Goal: Information Seeking & Learning: Check status

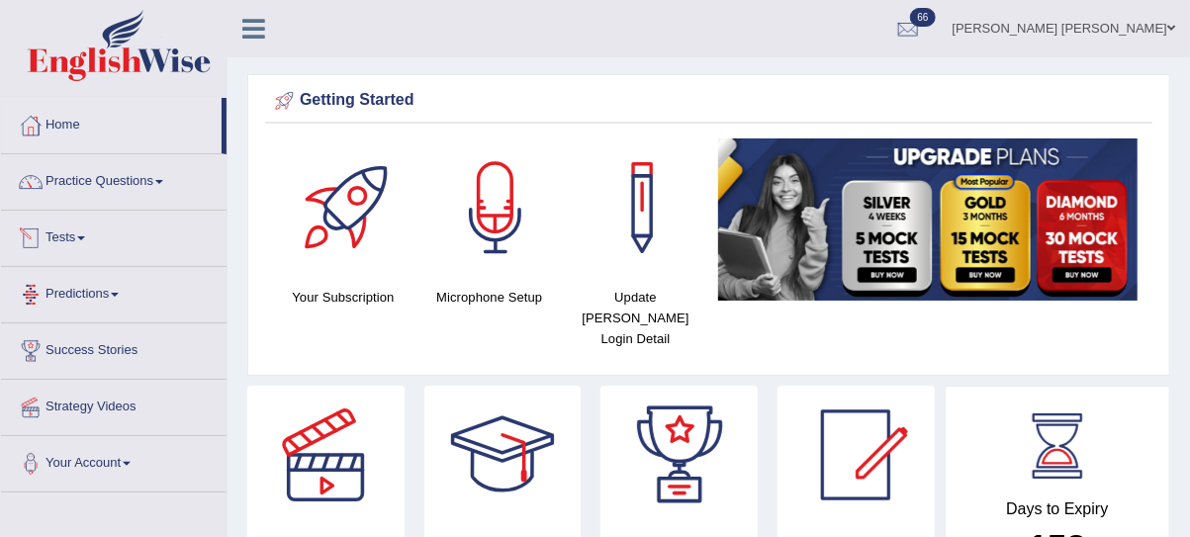
click at [46, 232] on link "Tests" at bounding box center [114, 235] width 226 height 49
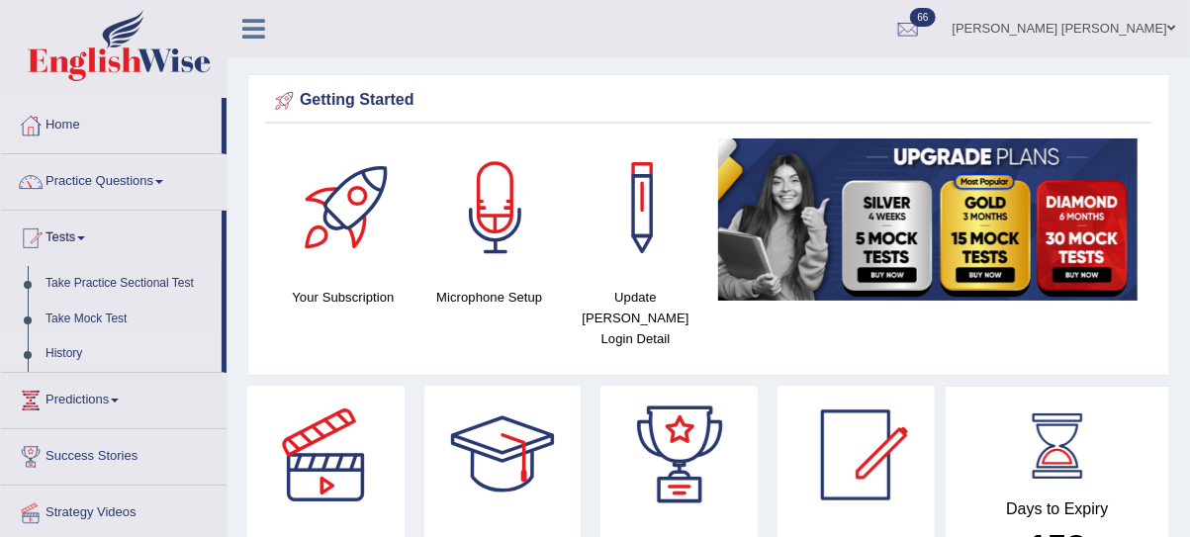
click at [76, 360] on link "History" at bounding box center [129, 354] width 185 height 36
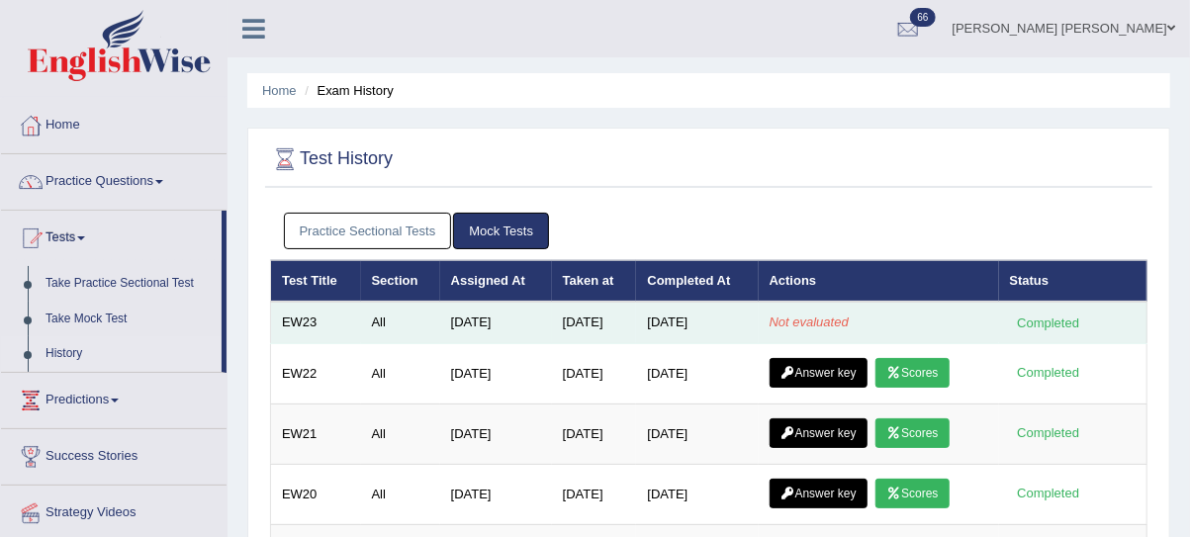
click at [826, 321] on em "Not evaluated" at bounding box center [809, 322] width 79 height 15
click at [913, 325] on td "Not evaluated" at bounding box center [879, 323] width 240 height 42
click at [804, 328] on td "Not evaluated" at bounding box center [879, 323] width 240 height 42
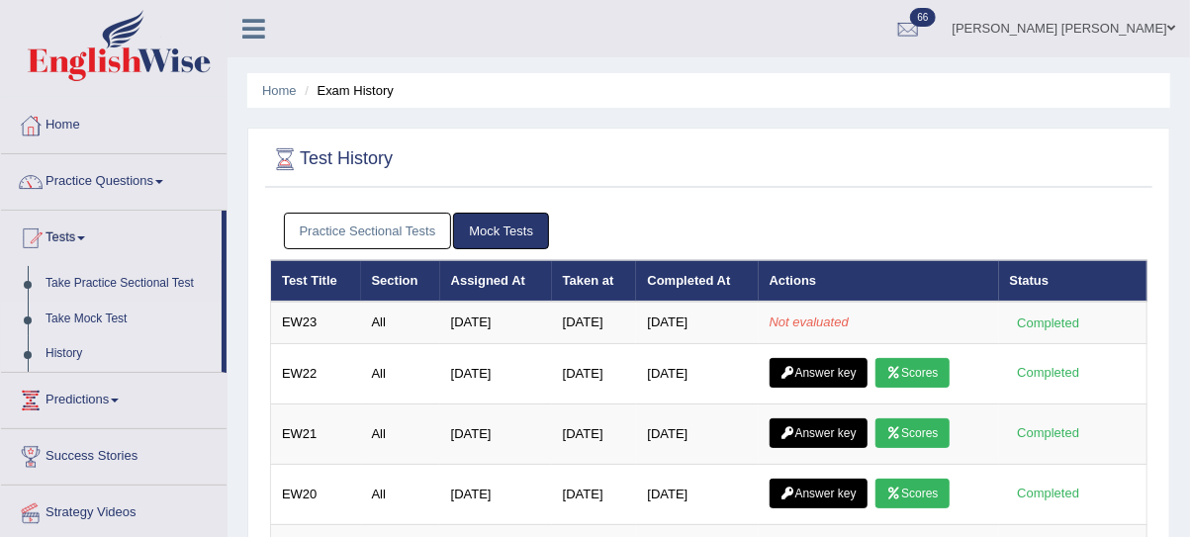
click at [102, 313] on link "Take Mock Test" at bounding box center [129, 320] width 185 height 36
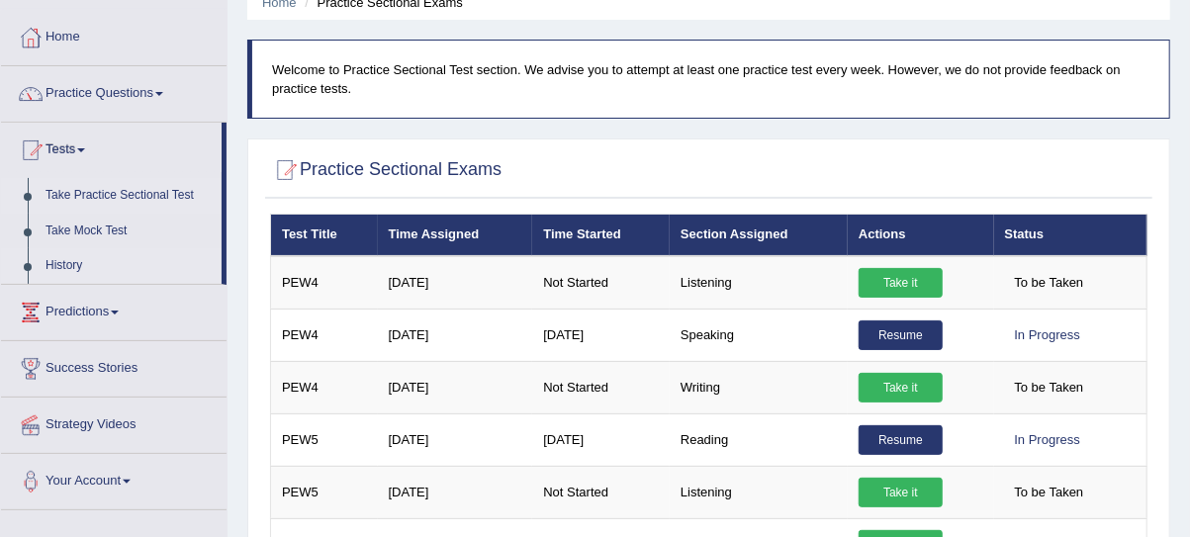
click at [65, 264] on link "History" at bounding box center [129, 266] width 185 height 36
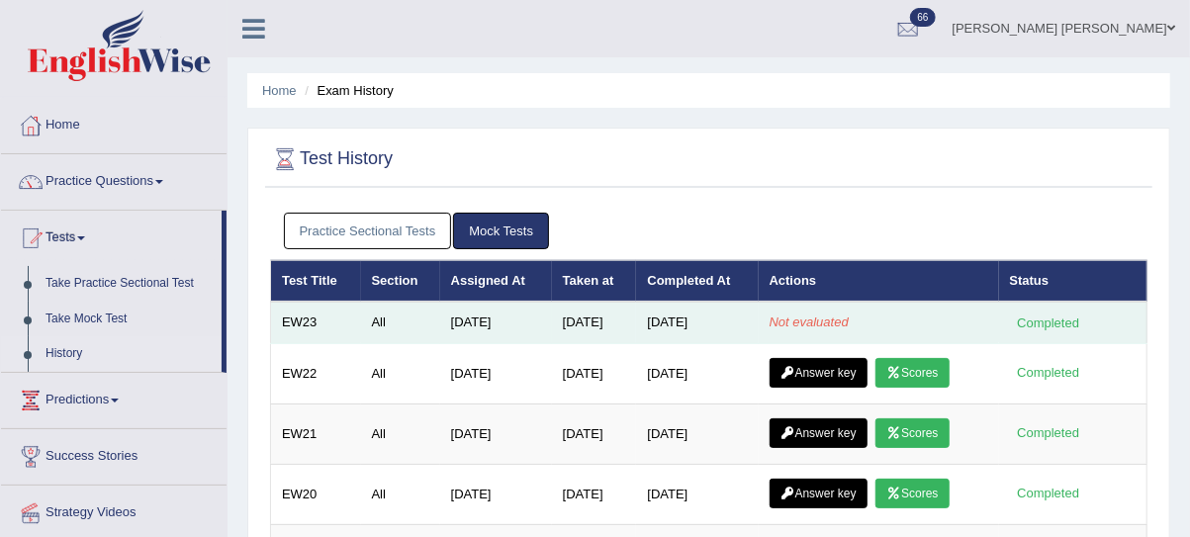
click at [886, 326] on td "Not evaluated" at bounding box center [879, 323] width 240 height 42
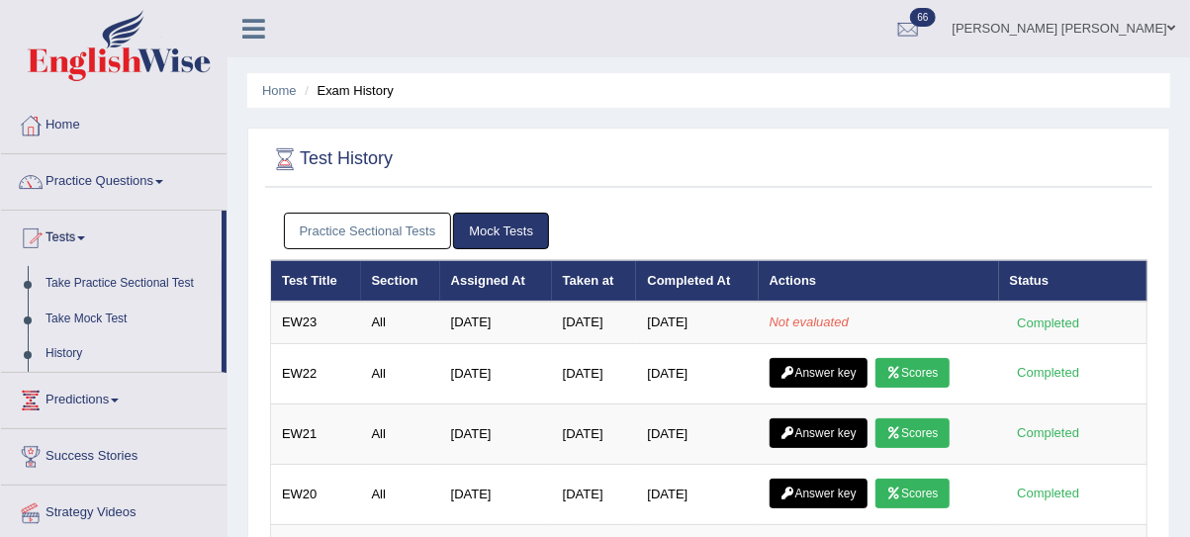
click at [115, 317] on link "Take Mock Test" at bounding box center [129, 320] width 185 height 36
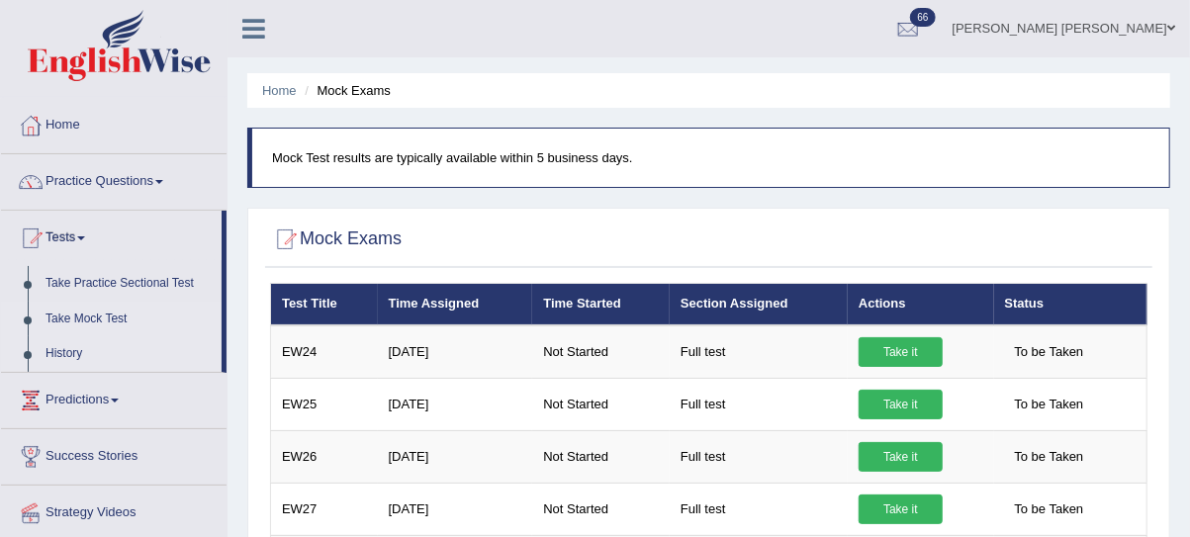
click at [79, 352] on link "History" at bounding box center [129, 354] width 185 height 36
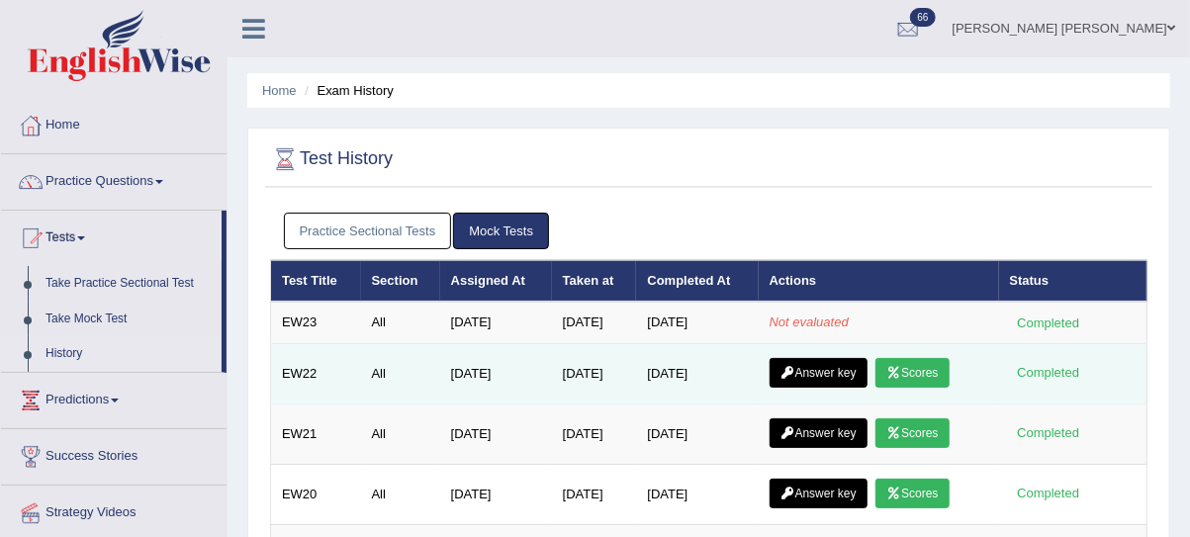
click at [931, 364] on link "Scores" at bounding box center [912, 373] width 73 height 30
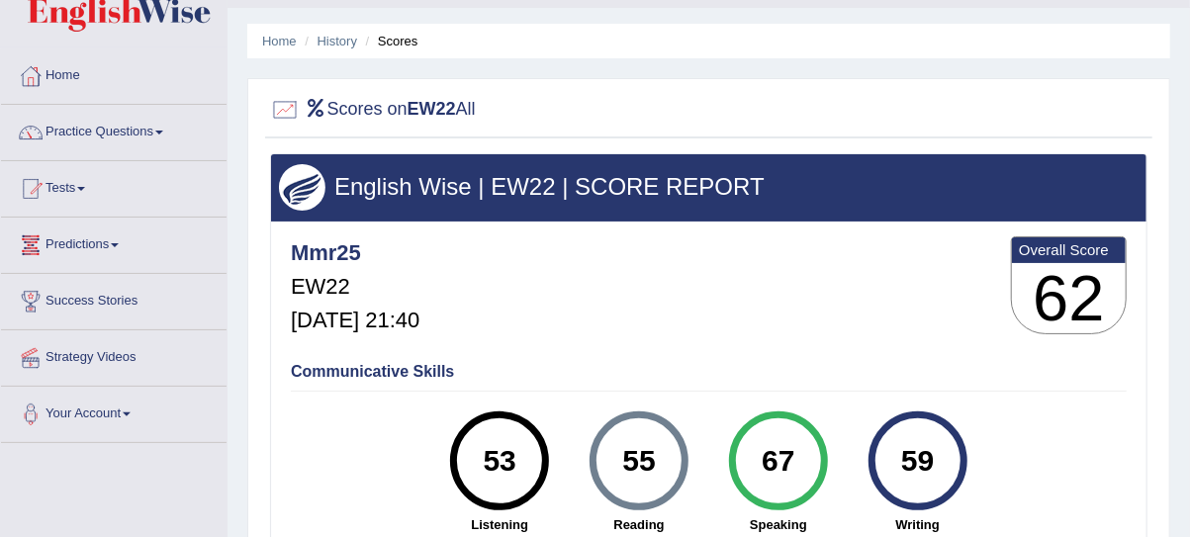
scroll to position [50, 0]
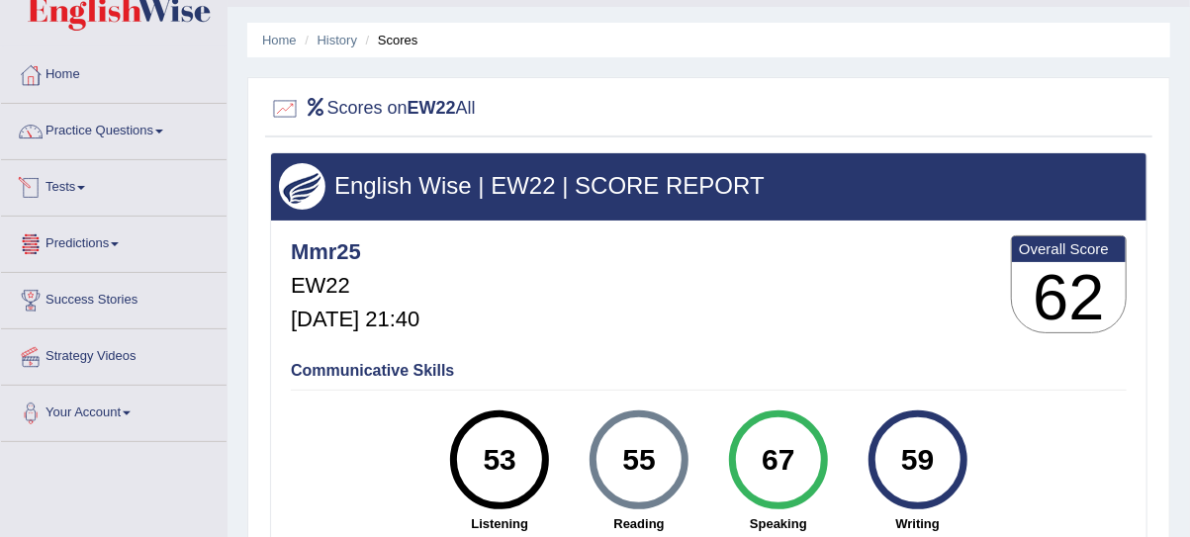
click at [108, 233] on link "Predictions" at bounding box center [114, 241] width 226 height 49
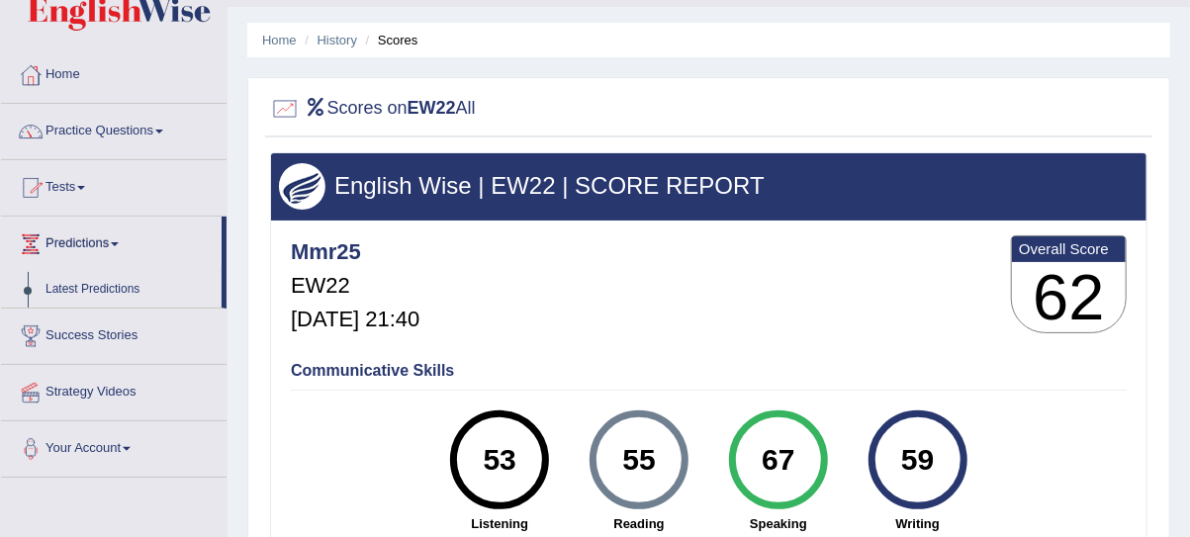
click at [76, 196] on link "Tests" at bounding box center [114, 184] width 226 height 49
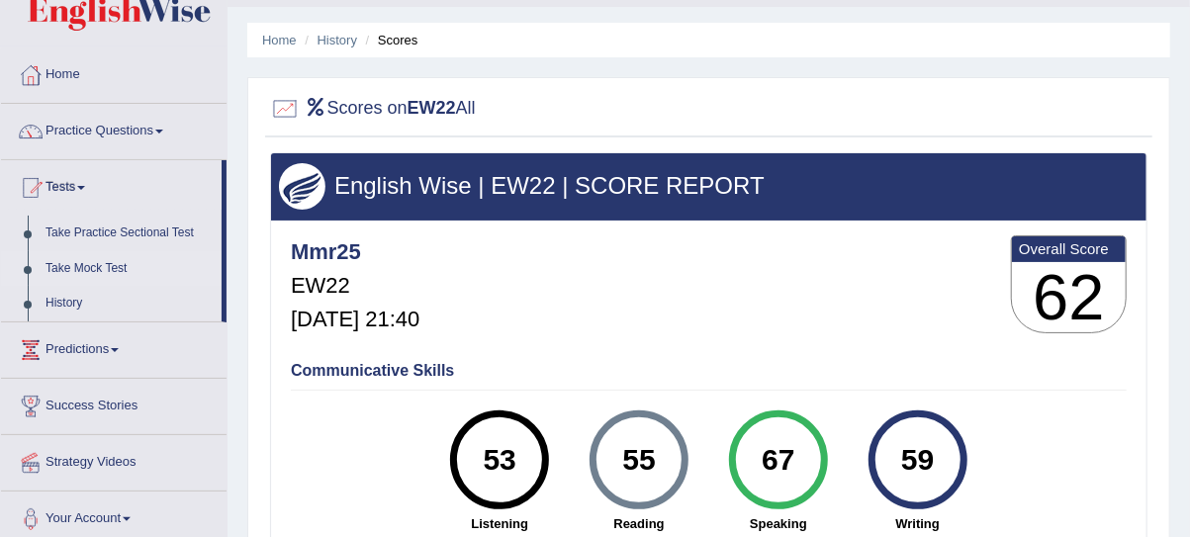
click at [91, 257] on link "Take Mock Test" at bounding box center [129, 269] width 185 height 36
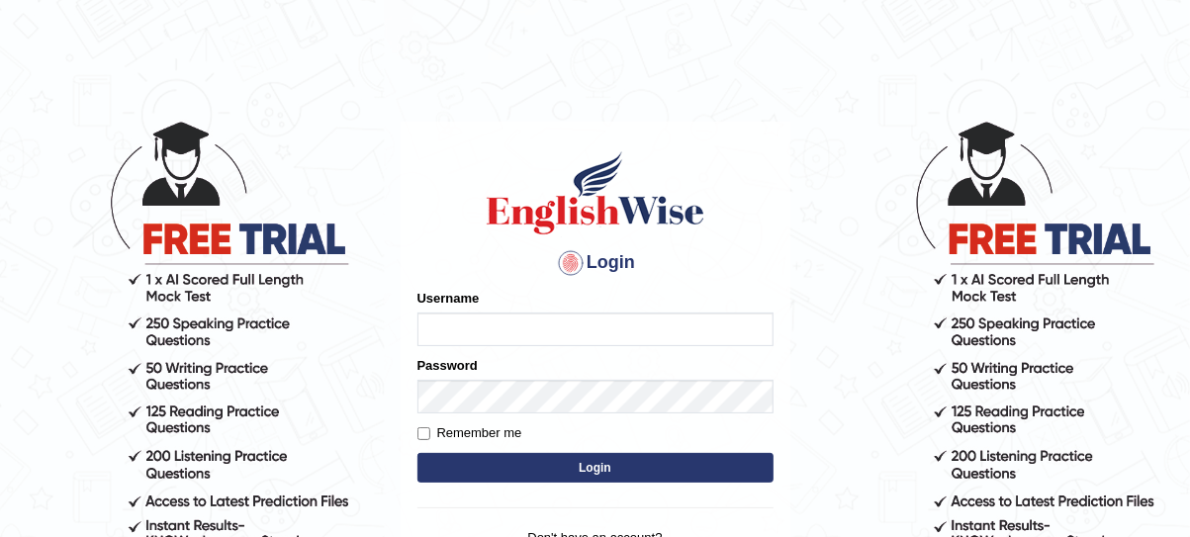
type input "mmr25"
click at [517, 464] on button "Login" at bounding box center [595, 468] width 356 height 30
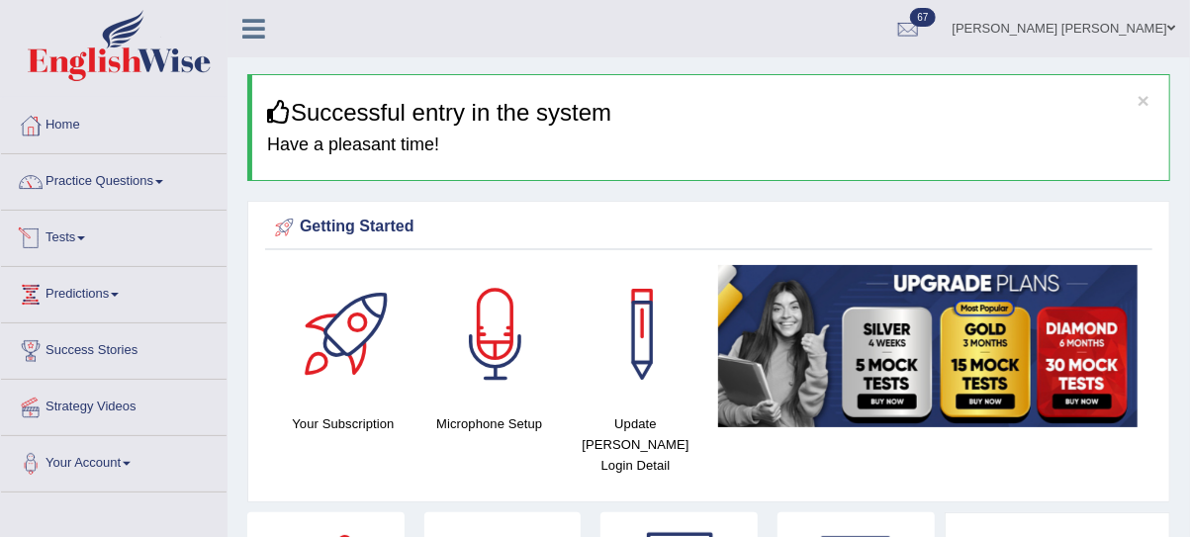
click at [70, 229] on link "Tests" at bounding box center [114, 235] width 226 height 49
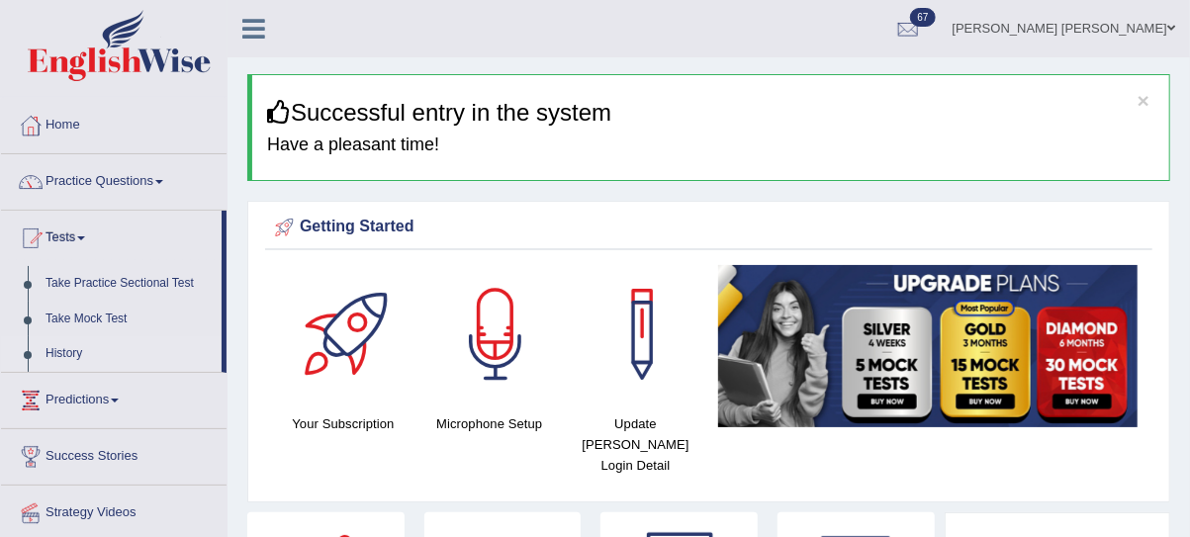
click at [68, 353] on link "History" at bounding box center [129, 354] width 185 height 36
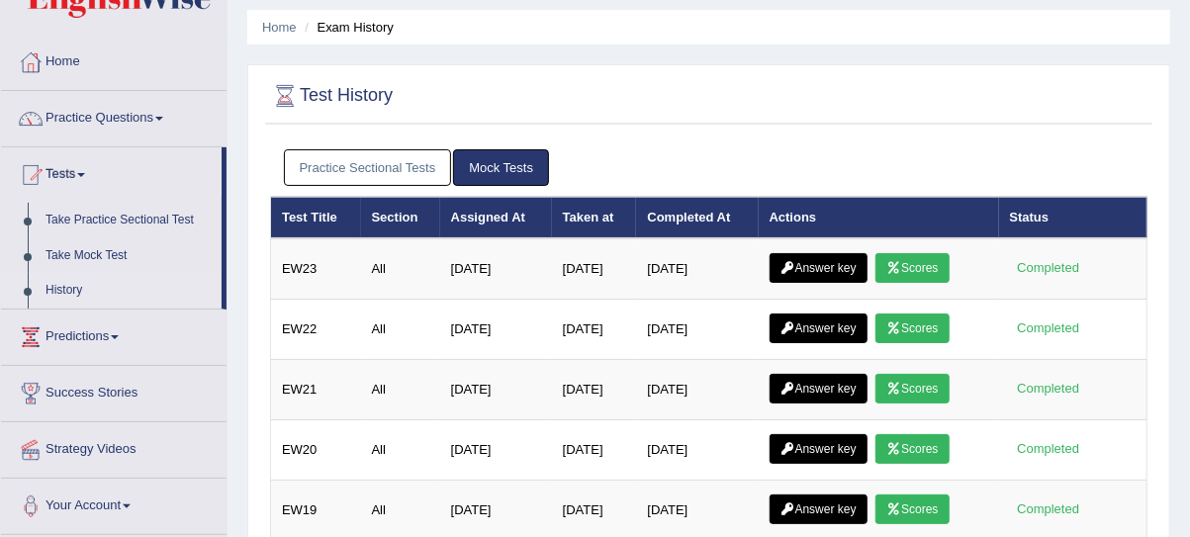
scroll to position [69, 0]
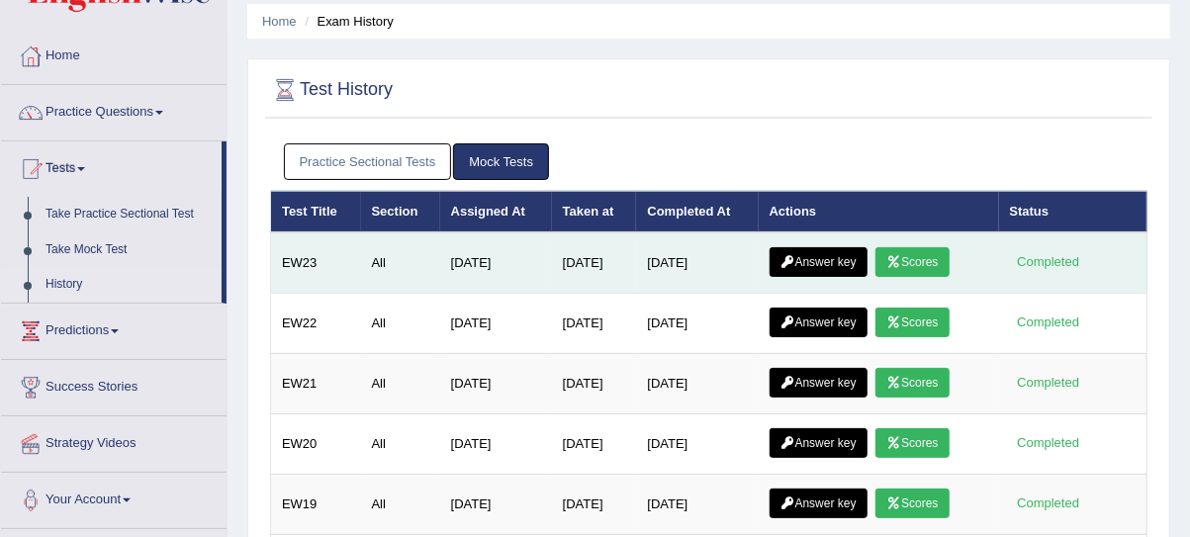
click at [927, 259] on link "Scores" at bounding box center [912, 262] width 73 height 30
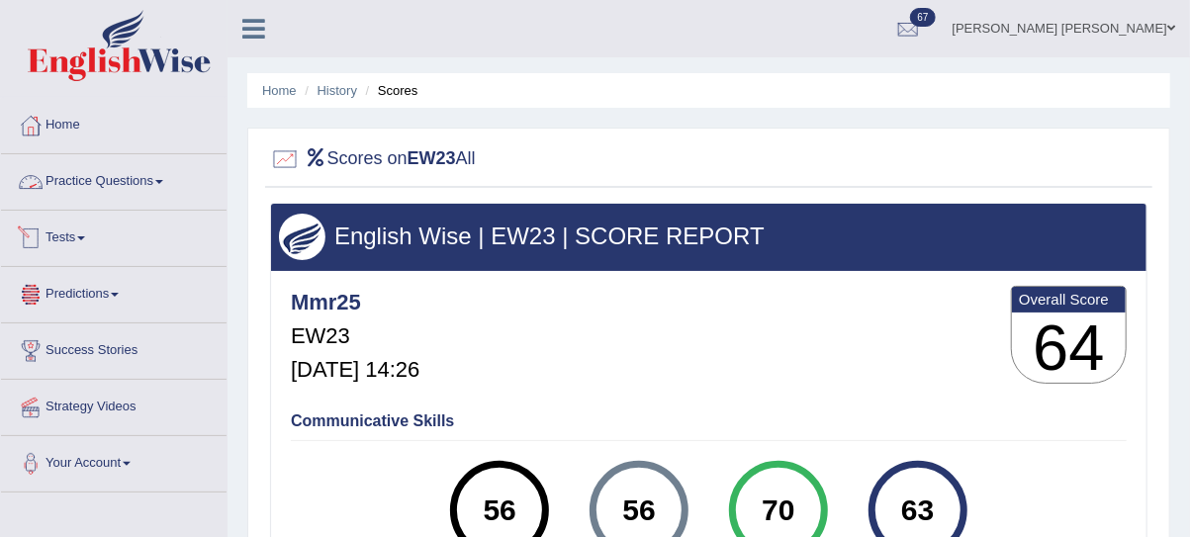
click at [70, 231] on link "Tests" at bounding box center [114, 235] width 226 height 49
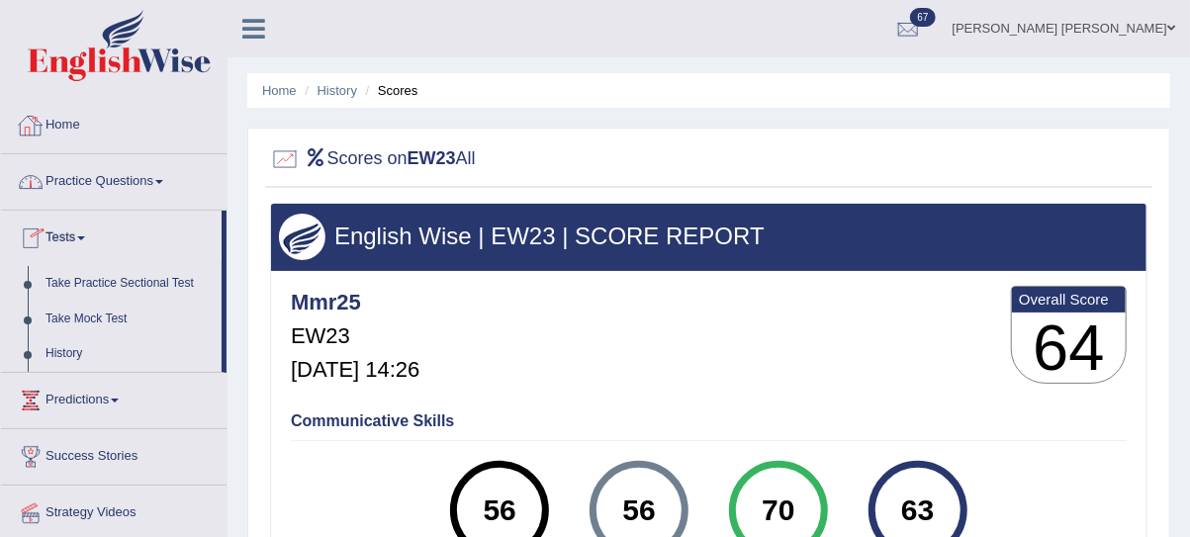
click at [67, 123] on link "Home" at bounding box center [114, 122] width 226 height 49
